Goal: Transaction & Acquisition: Download file/media

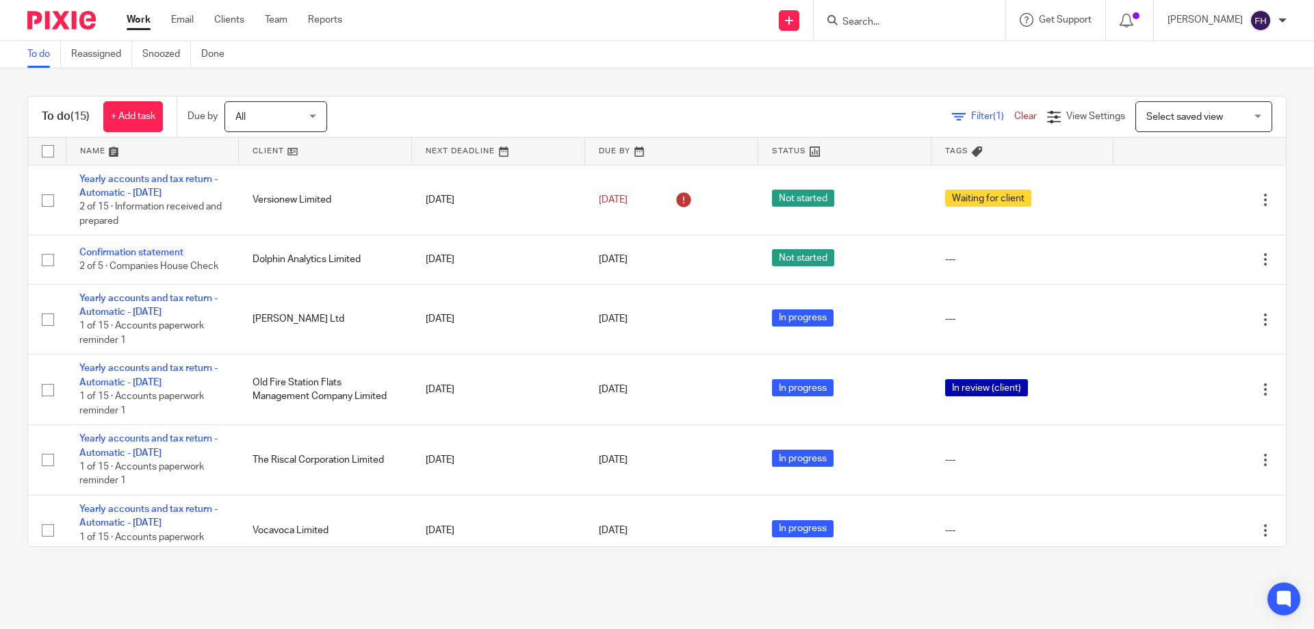
click at [898, 15] on form at bounding box center [914, 20] width 146 height 17
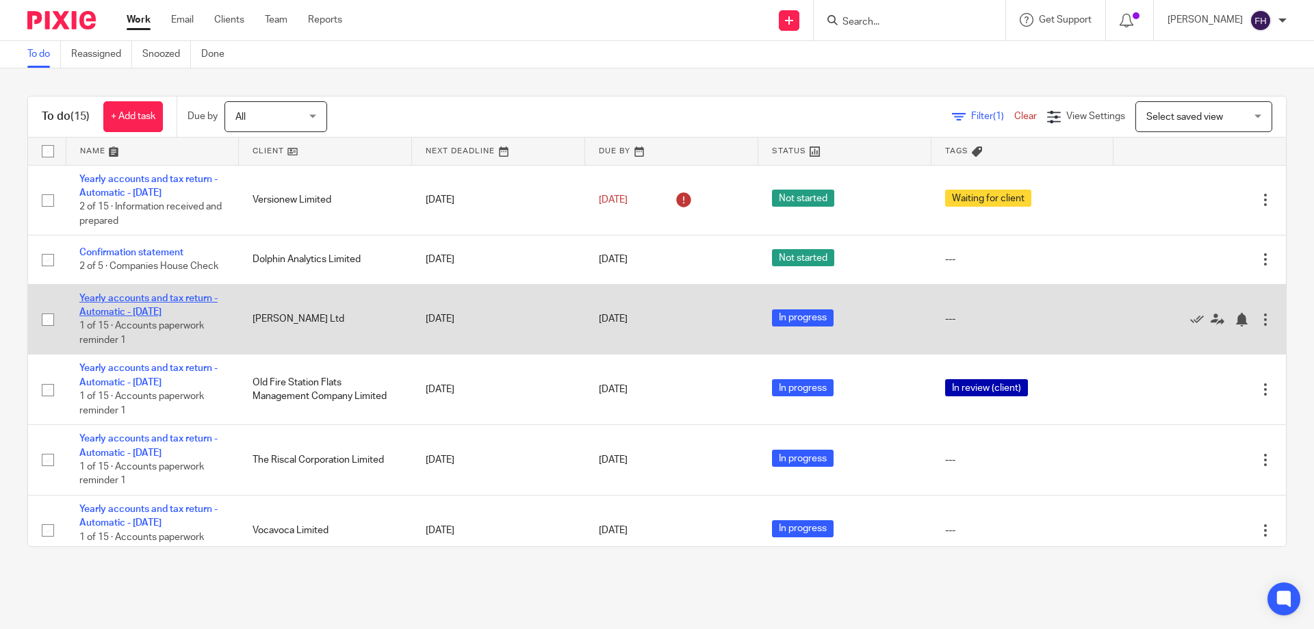
click at [181, 298] on link "Yearly accounts and tax return - Automatic - November 2023" at bounding box center [148, 305] width 138 height 23
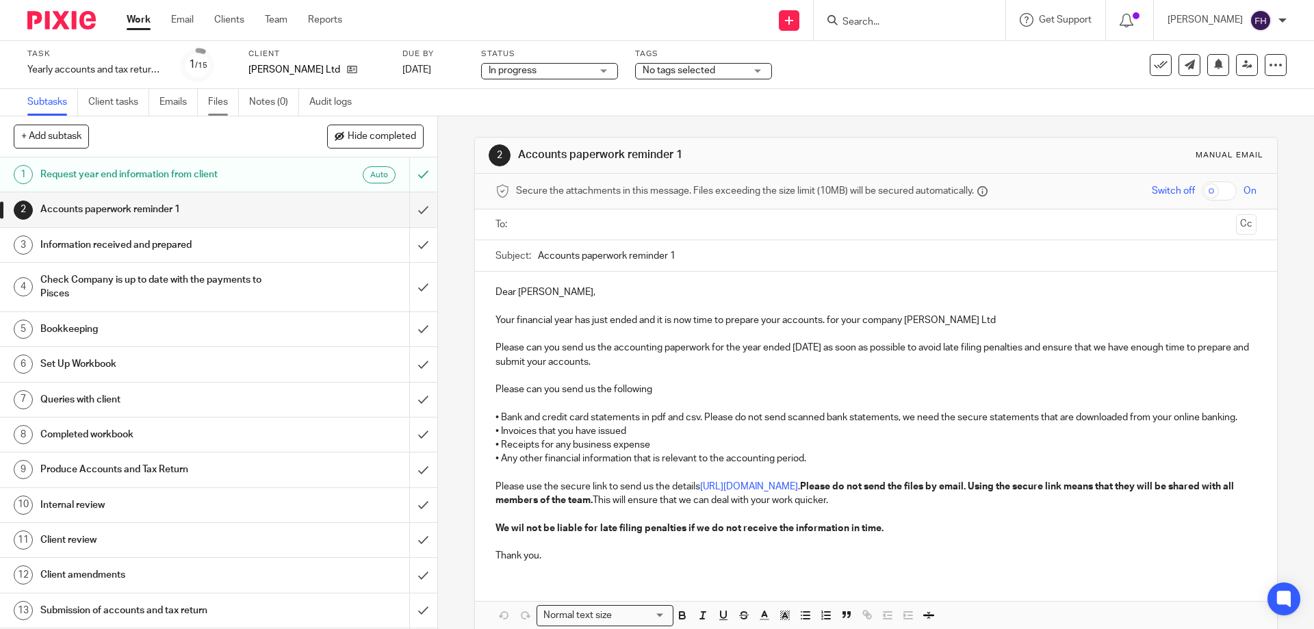
click at [220, 103] on link "Files" at bounding box center [223, 102] width 31 height 27
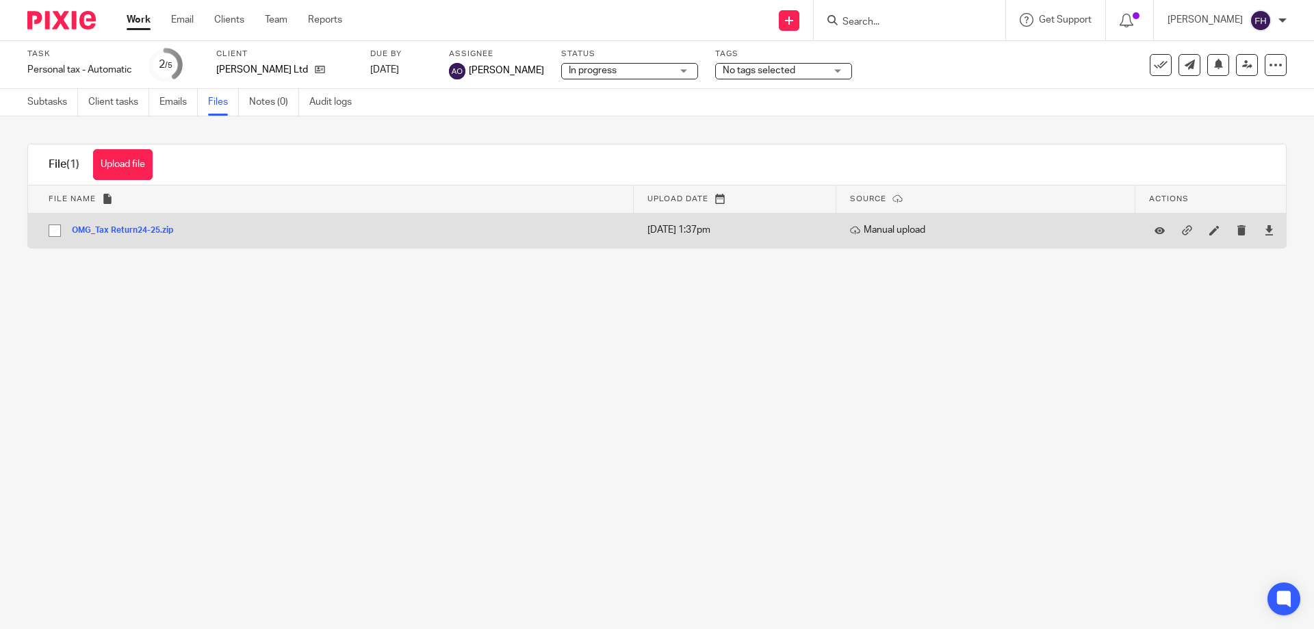
click at [126, 229] on button "OMG_Tax Return24-25.zip" at bounding box center [128, 231] width 112 height 10
click at [56, 229] on input "checkbox" at bounding box center [55, 231] width 26 height 26
checkbox input "true"
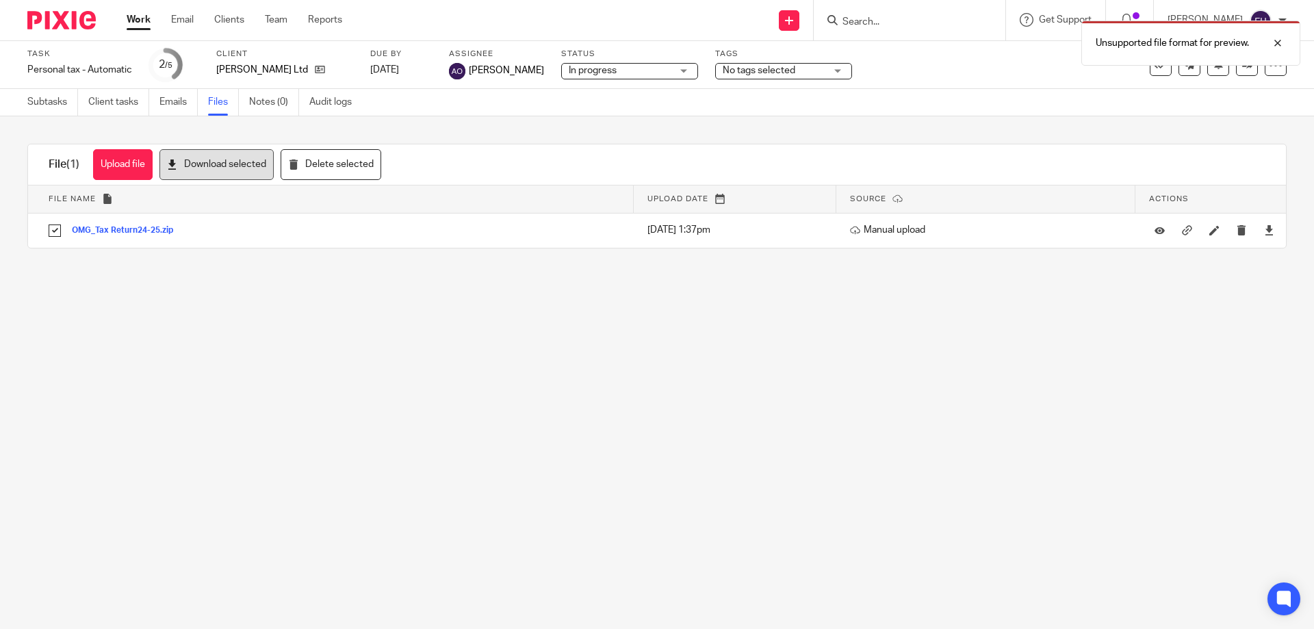
click at [201, 168] on button "Download selected" at bounding box center [217, 164] width 114 height 31
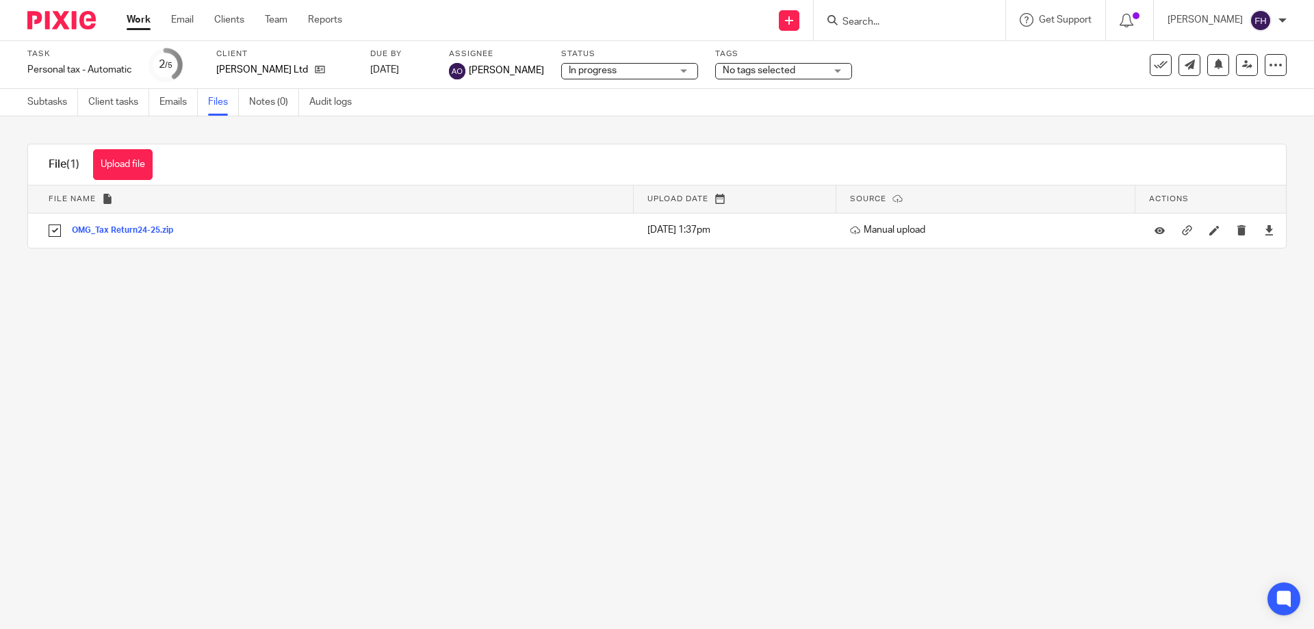
click at [864, 21] on input "Search" at bounding box center [902, 22] width 123 height 12
type input "ronic"
click at [928, 51] on link at bounding box center [941, 58] width 205 height 31
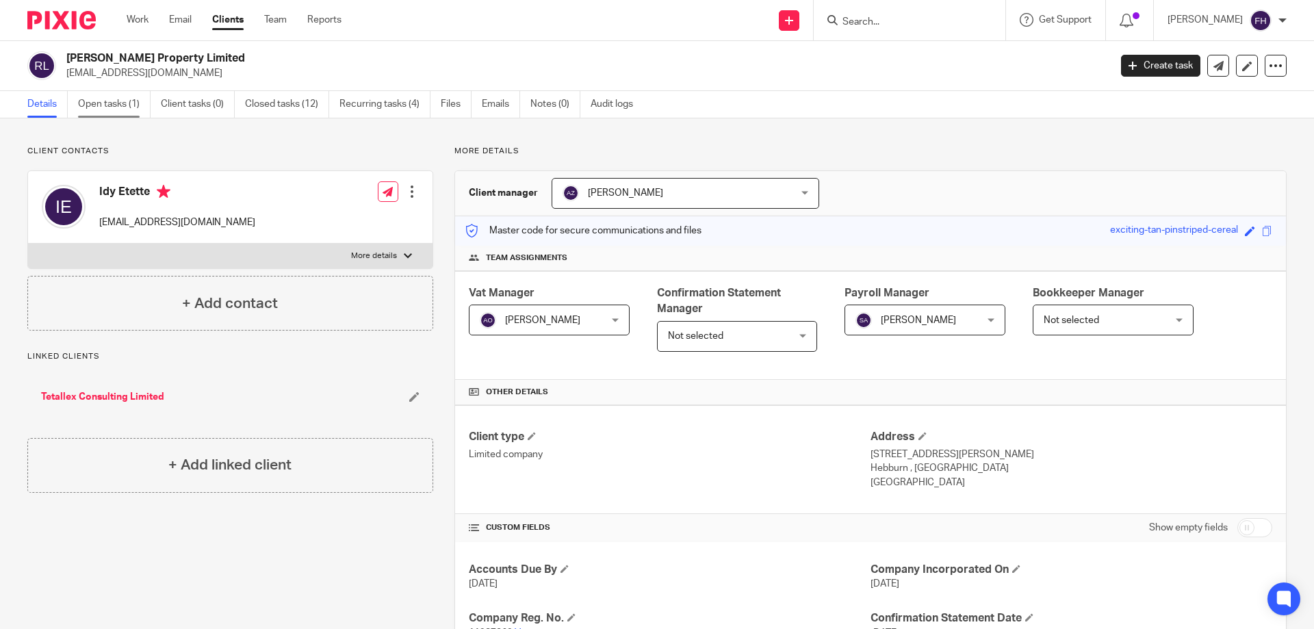
click at [120, 99] on link "Open tasks (1)" at bounding box center [114, 104] width 73 height 27
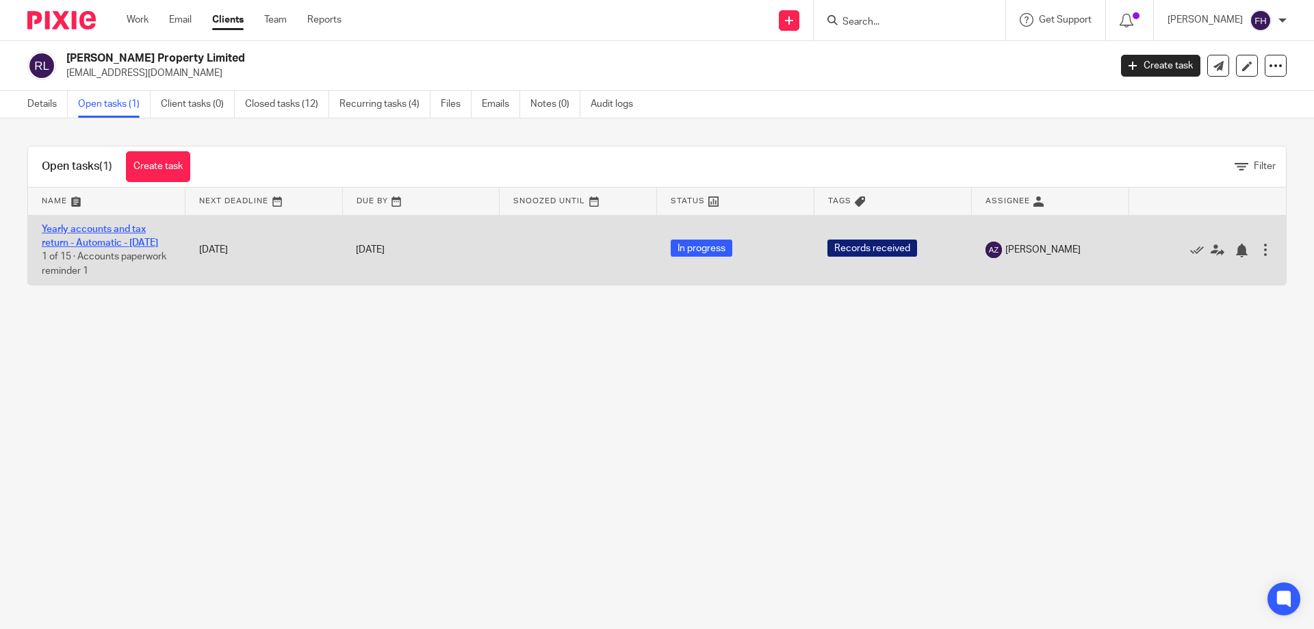
click at [134, 227] on link "Yearly accounts and tax return - Automatic - [DATE]" at bounding box center [100, 236] width 116 height 23
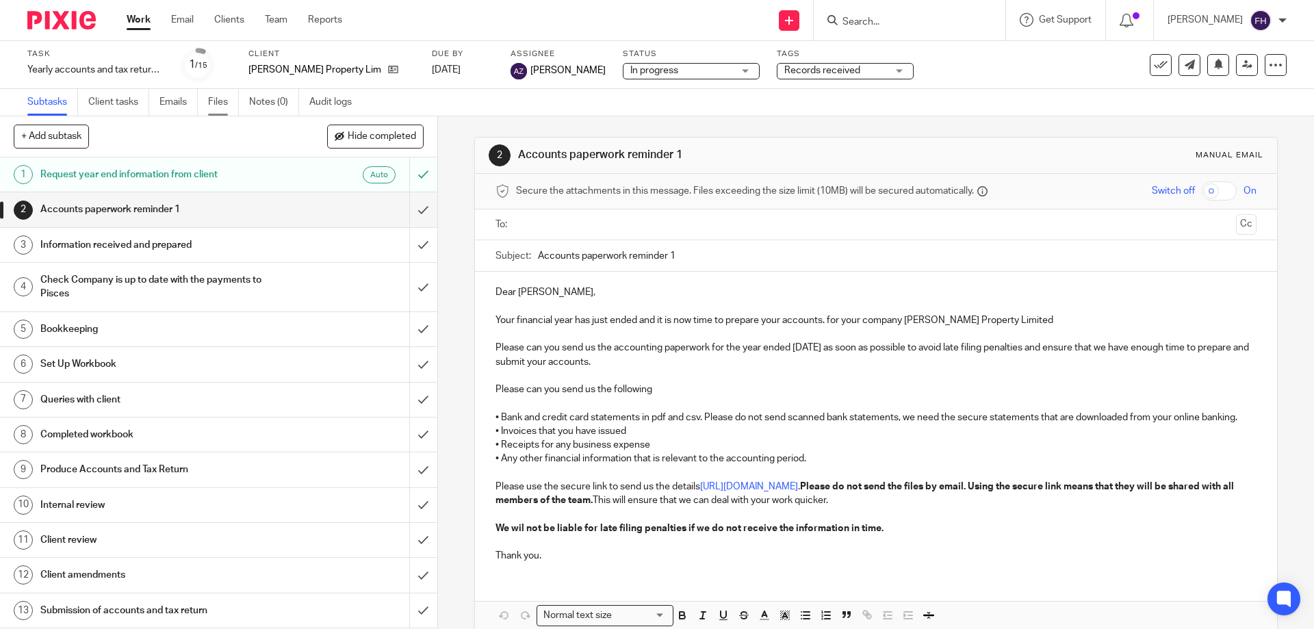
click at [218, 100] on link "Files" at bounding box center [223, 102] width 31 height 27
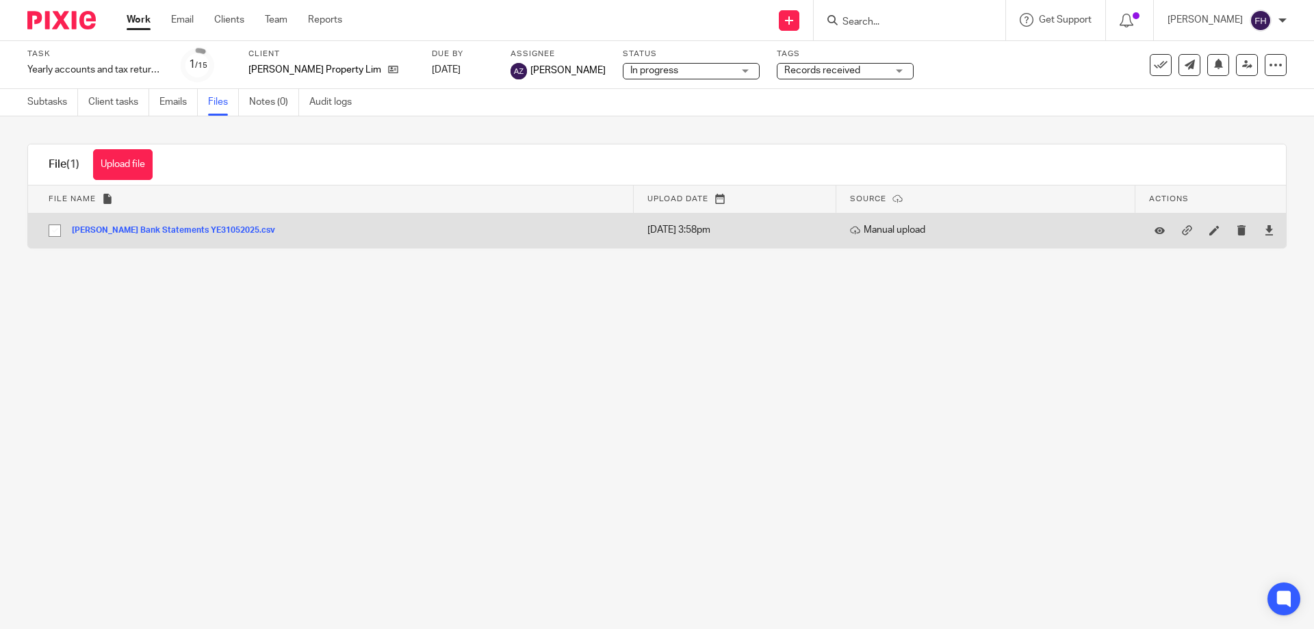
click at [55, 229] on input "checkbox" at bounding box center [55, 231] width 26 height 26
checkbox input "true"
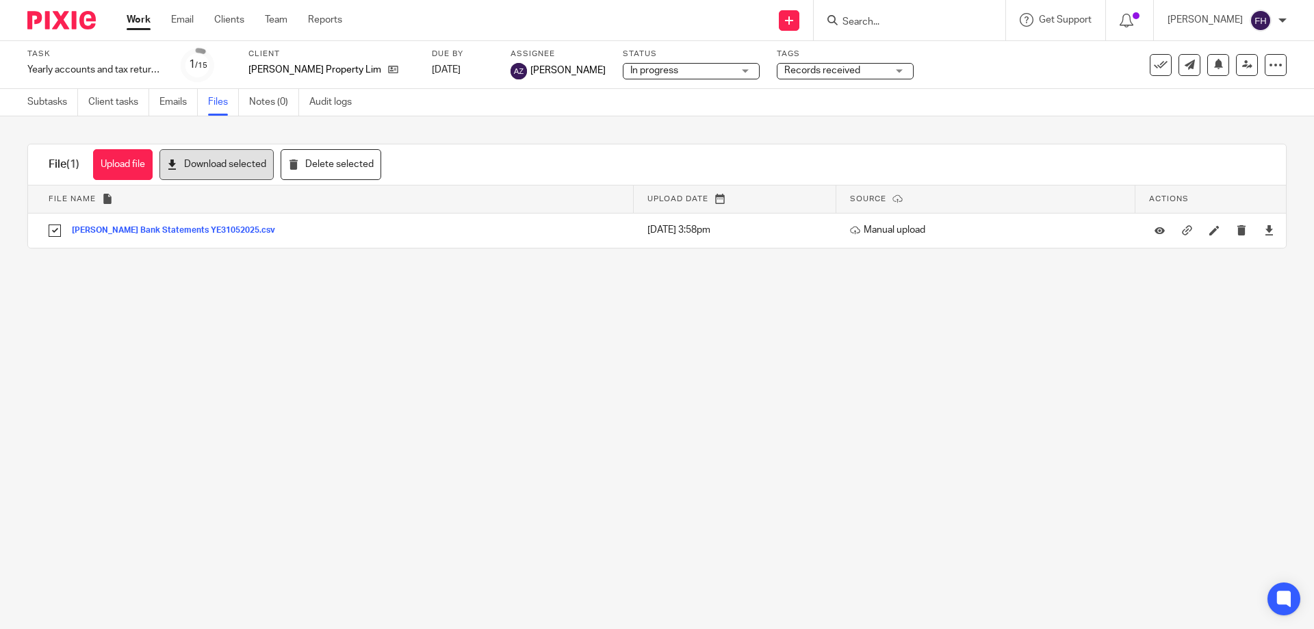
click at [218, 156] on button "Download selected" at bounding box center [217, 164] width 114 height 31
